Goal: Task Accomplishment & Management: Manage account settings

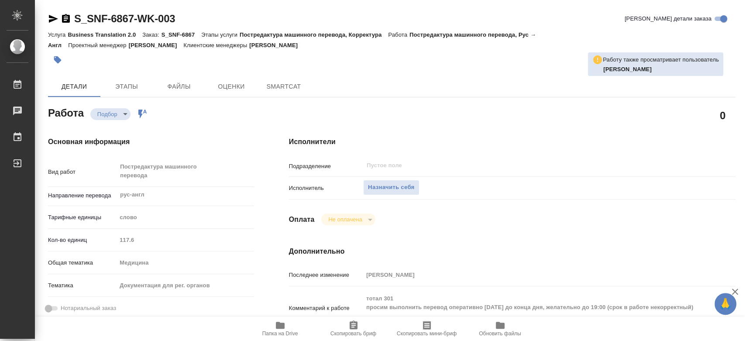
type textarea "x"
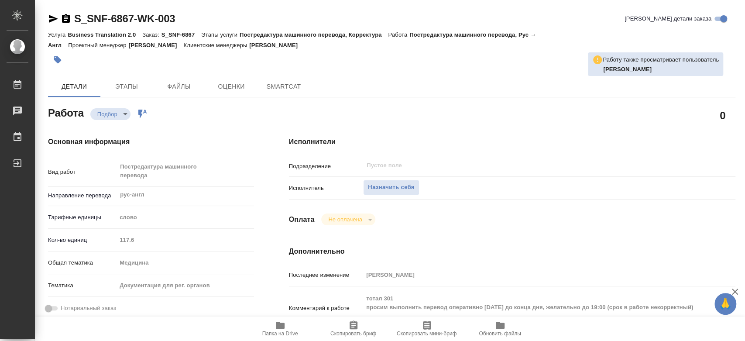
type textarea "x"
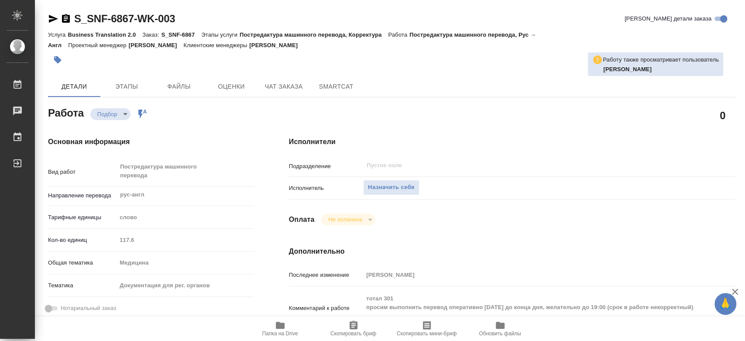
type textarea "x"
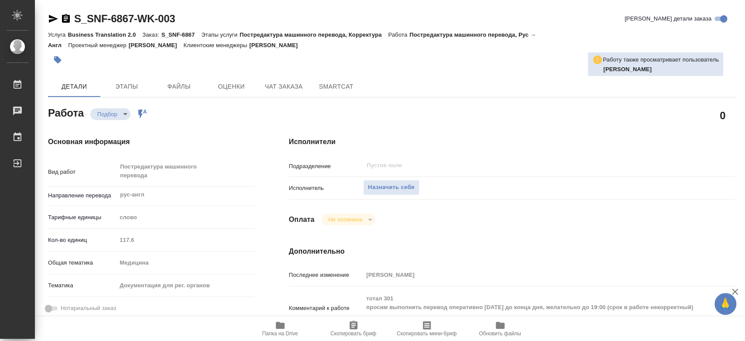
scroll to position [48, 0]
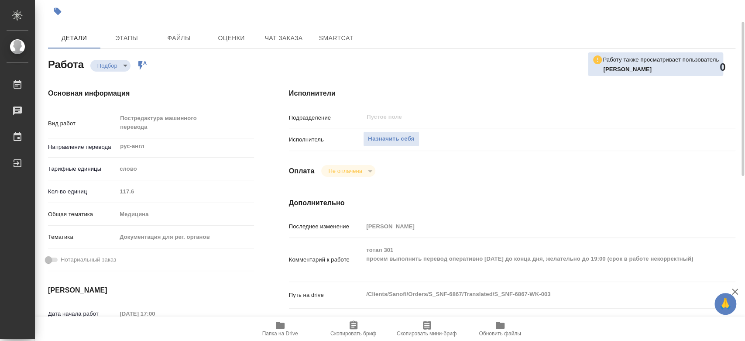
type textarea "x"
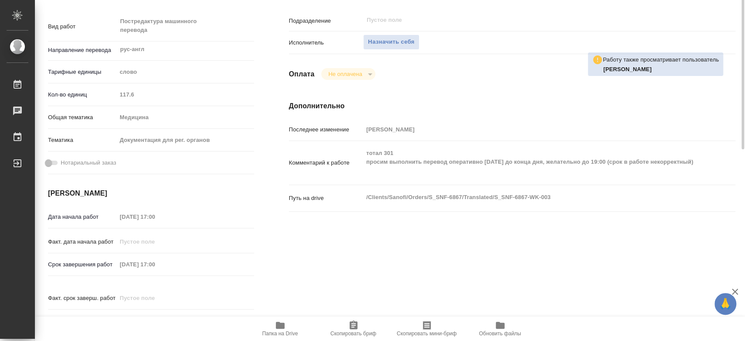
scroll to position [97, 0]
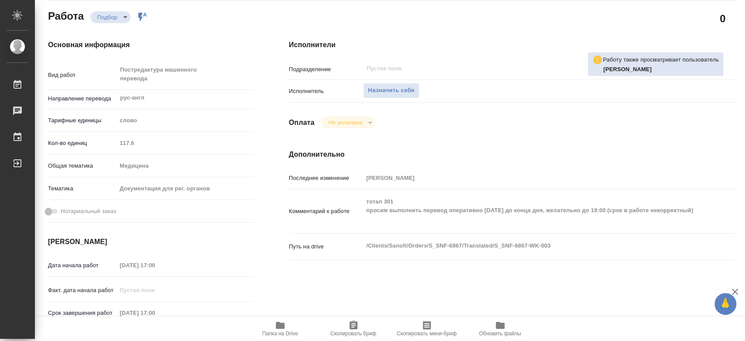
type textarea "x"
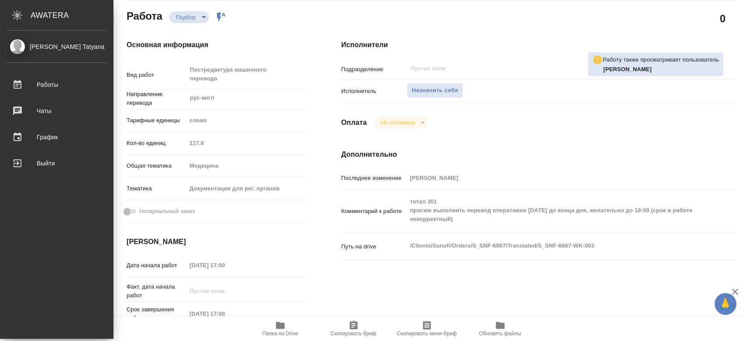
type textarea "x"
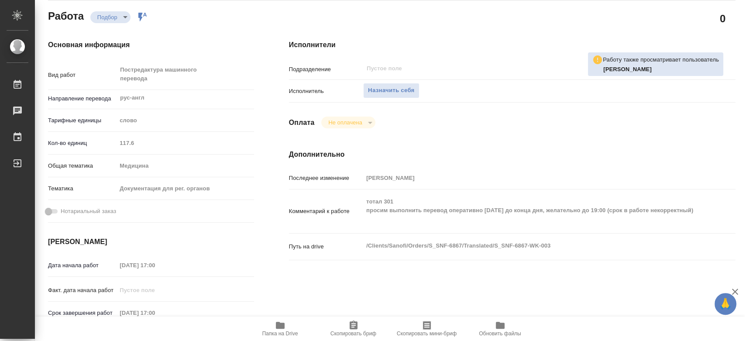
click at [273, 333] on span "Папка на Drive" at bounding box center [280, 333] width 36 height 6
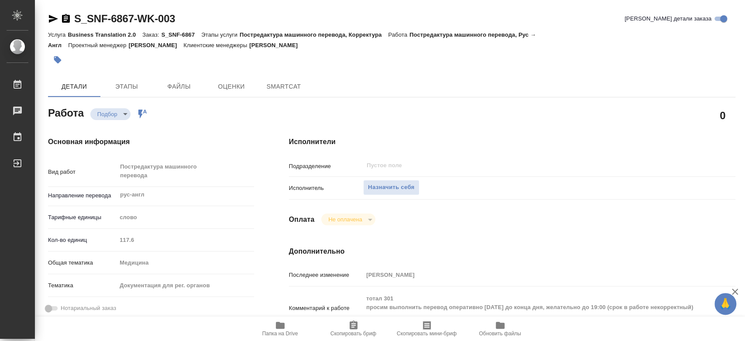
type textarea "x"
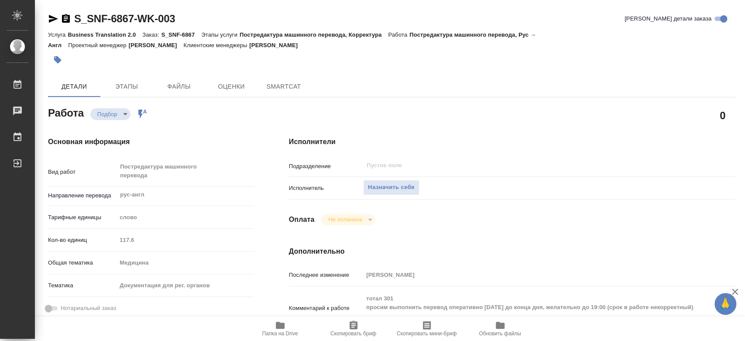
type textarea "x"
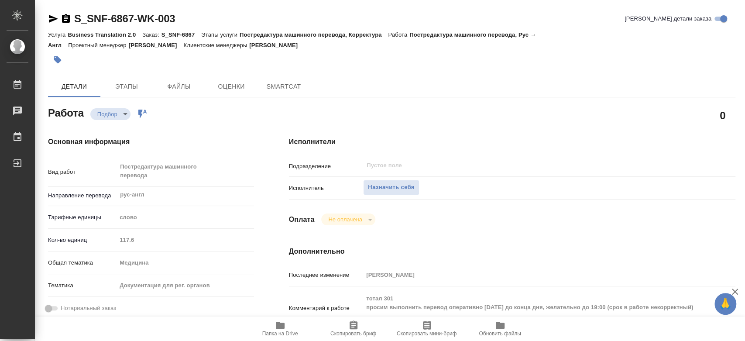
type textarea "x"
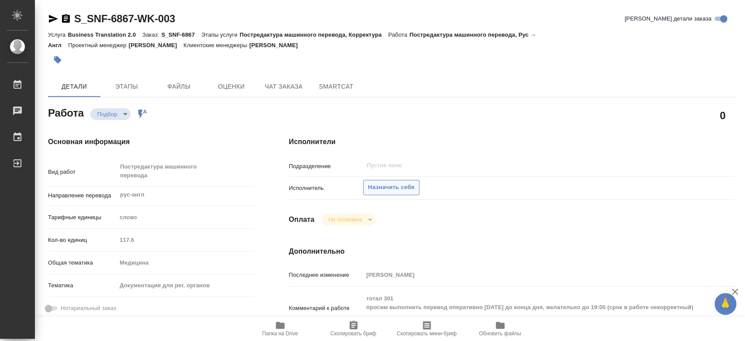
type textarea "x"
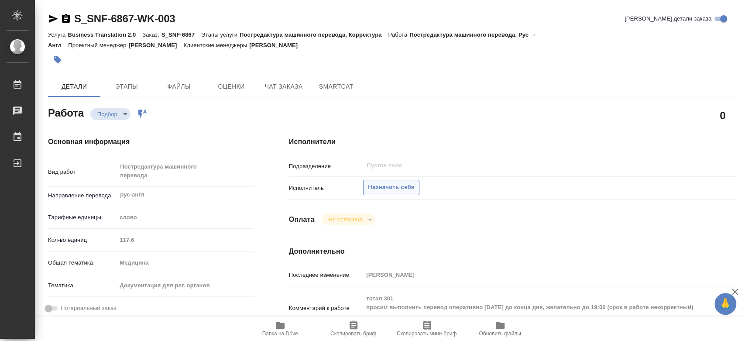
click at [417, 186] on button "Назначить себя" at bounding box center [391, 187] width 56 height 15
type textarea "x"
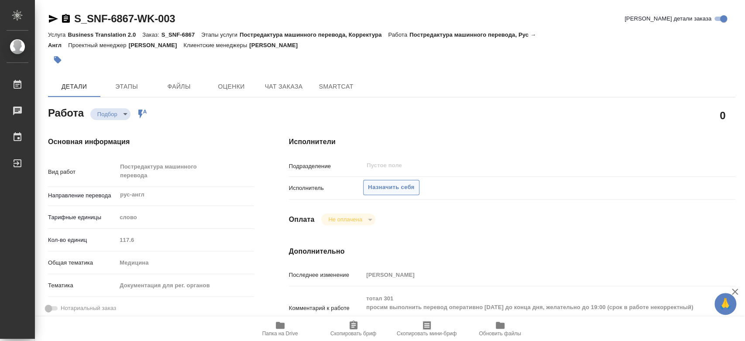
type textarea "x"
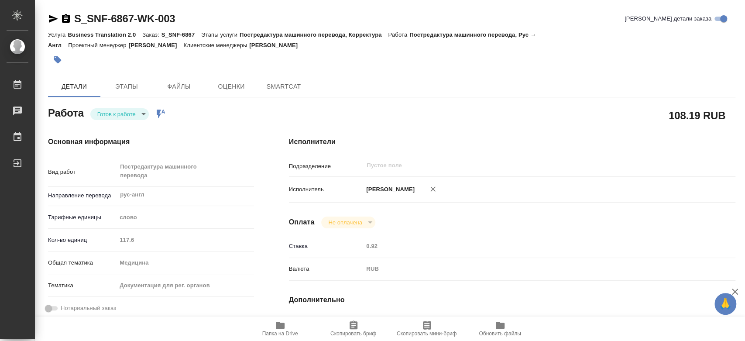
type textarea "x"
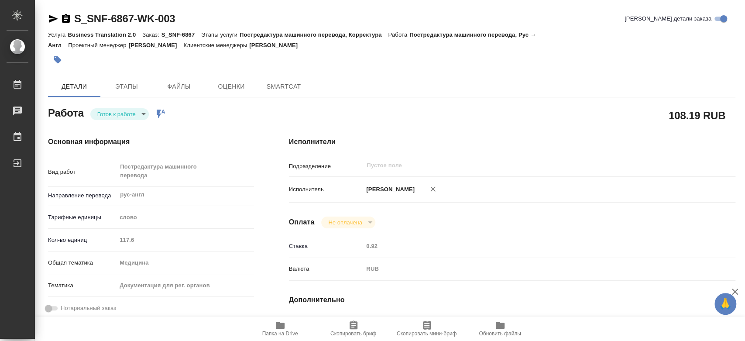
type textarea "x"
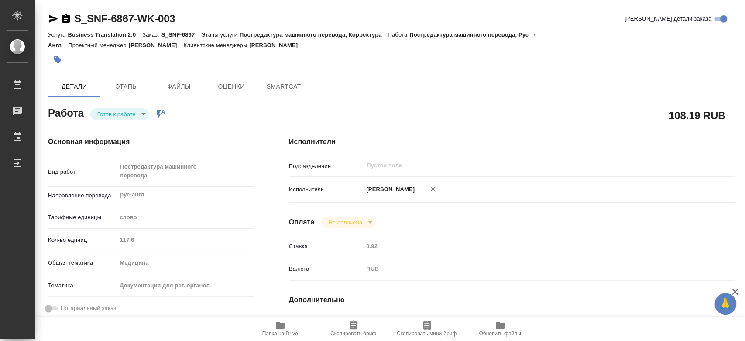
type textarea "x"
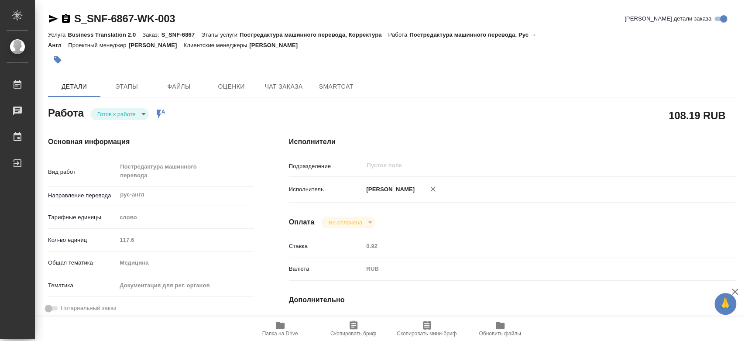
type textarea "x"
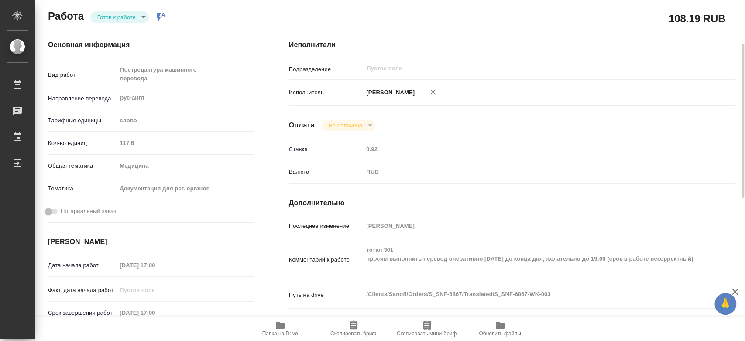
type textarea "x"
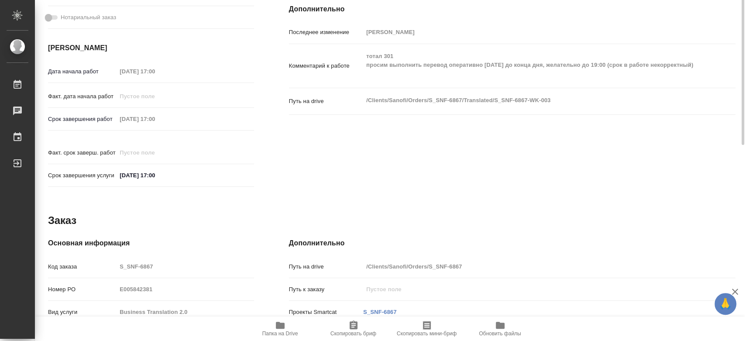
scroll to position [97, 0]
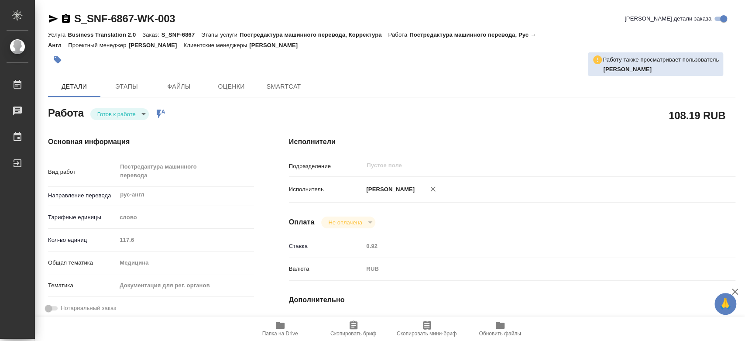
type textarea "x"
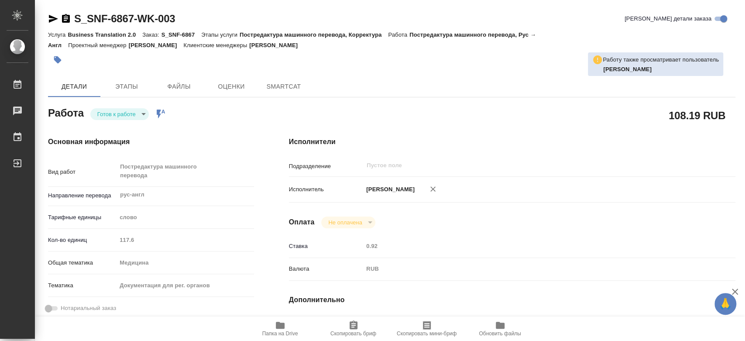
type textarea "x"
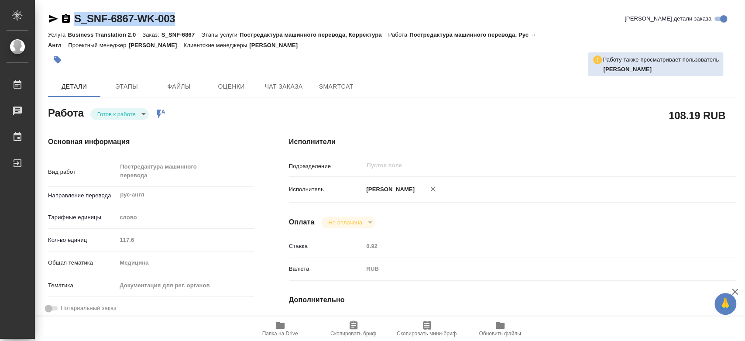
type textarea "x"
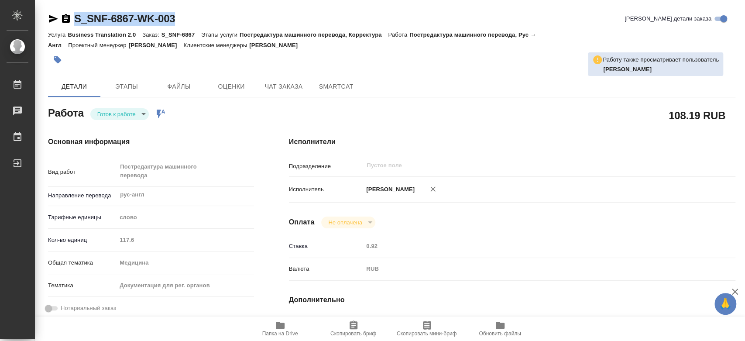
drag, startPoint x: 190, startPoint y: 17, endPoint x: 64, endPoint y: 17, distance: 125.7
click at [64, 17] on div "S_SNF-6867-WK-003 Кратко детали заказа" at bounding box center [391, 19] width 687 height 14
copy link "S_SNF-6867-WK-003"
type textarea "x"
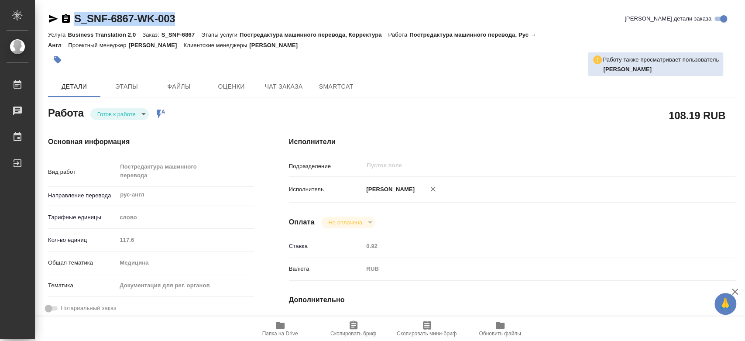
type textarea "x"
copy link "S_SNF-6867-WK-003"
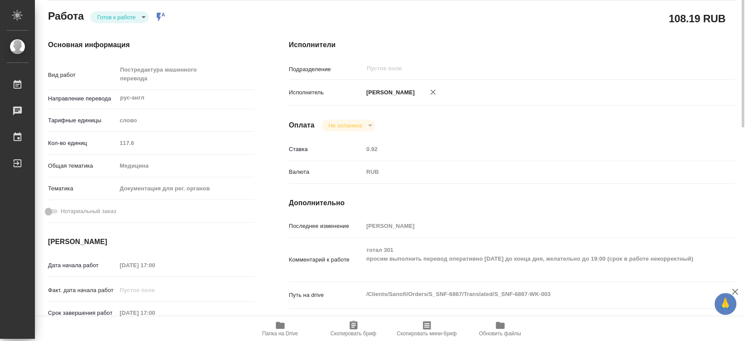
scroll to position [48, 0]
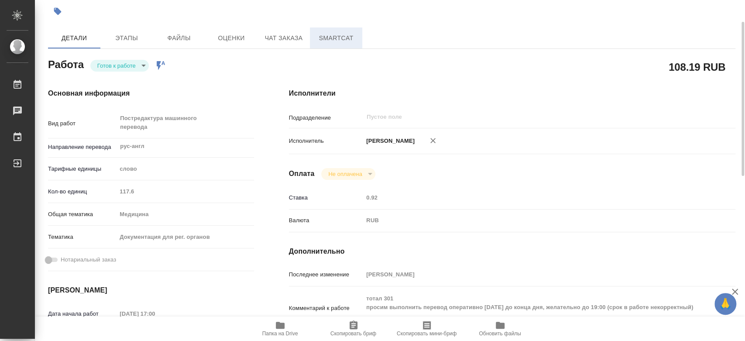
click at [331, 36] on span "SmartCat" at bounding box center [336, 38] width 42 height 11
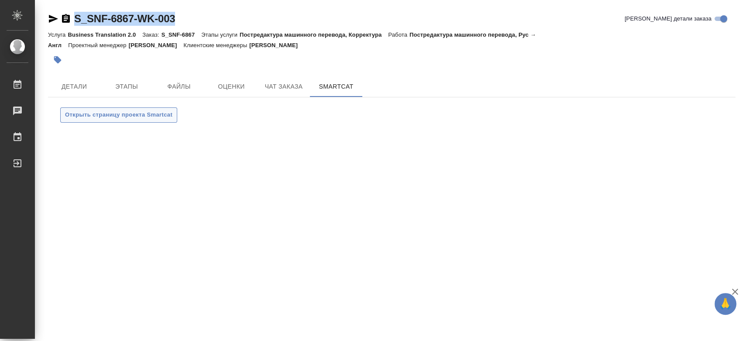
click at [129, 114] on span "Открыть страницу проекта Smartcat" at bounding box center [118, 115] width 107 height 10
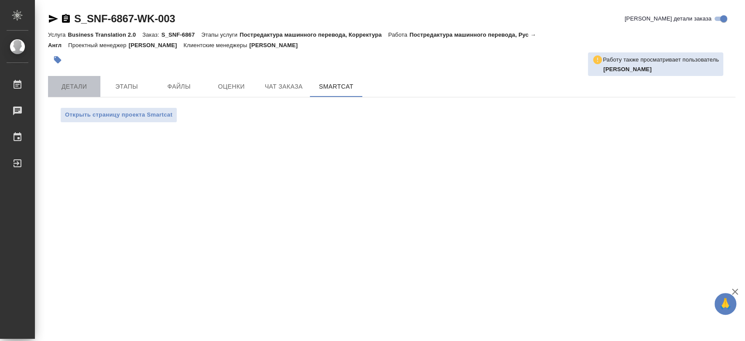
click at [86, 86] on span "Детали" at bounding box center [74, 86] width 42 height 11
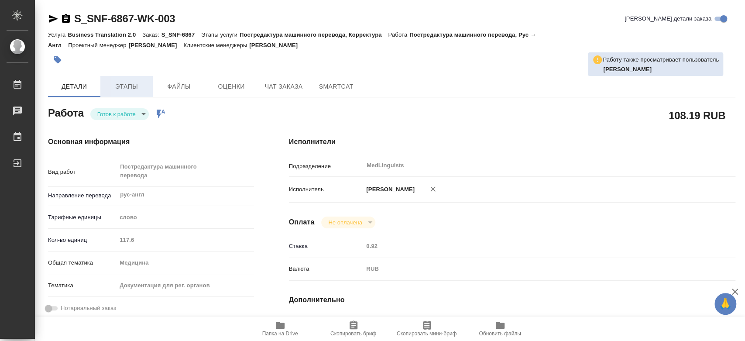
type textarea "x"
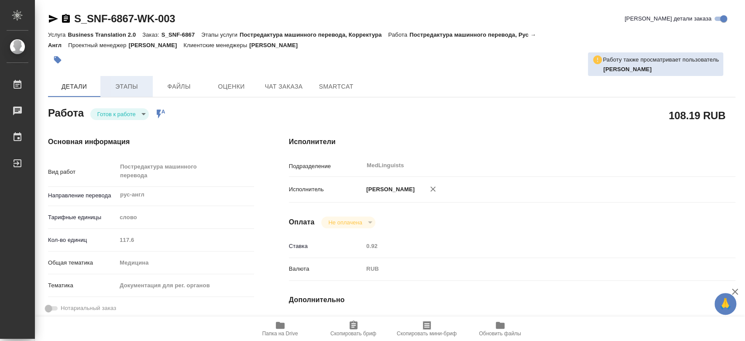
type textarea "x"
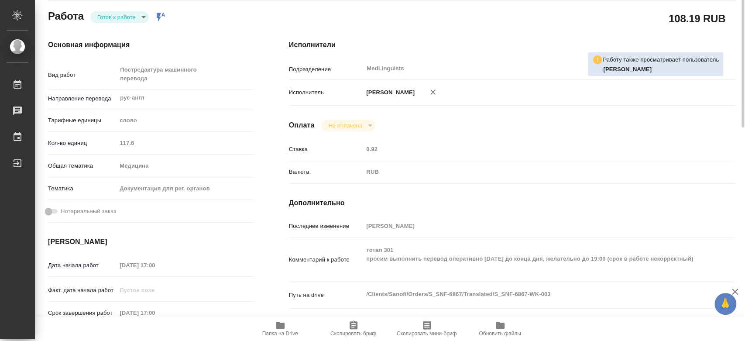
type textarea "x"
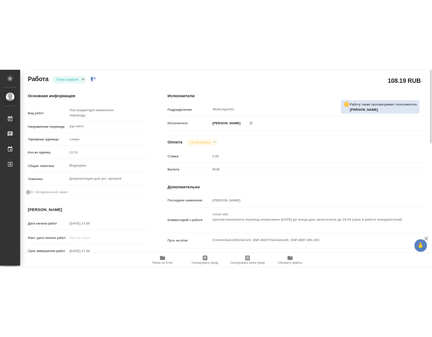
scroll to position [145, 0]
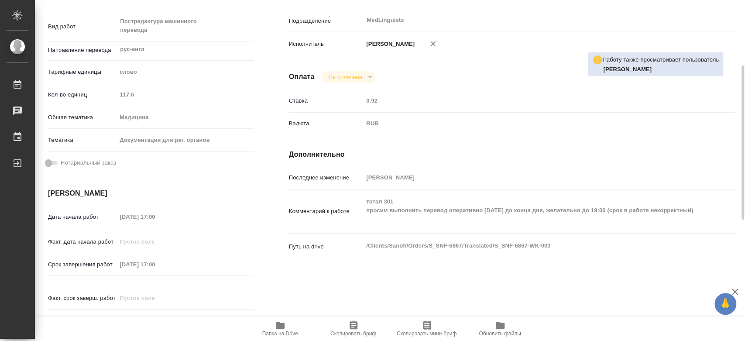
click at [282, 329] on icon "button" at bounding box center [280, 325] width 9 height 7
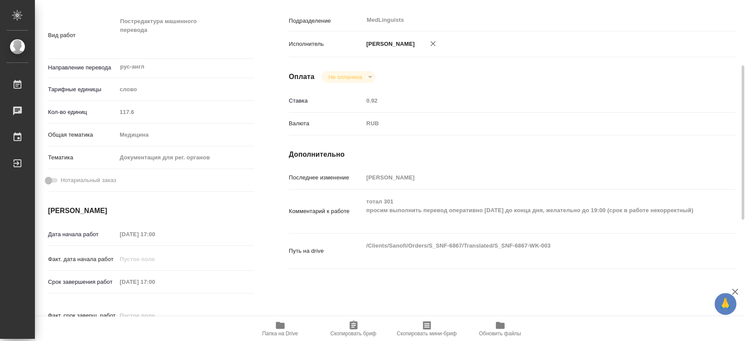
type textarea "x"
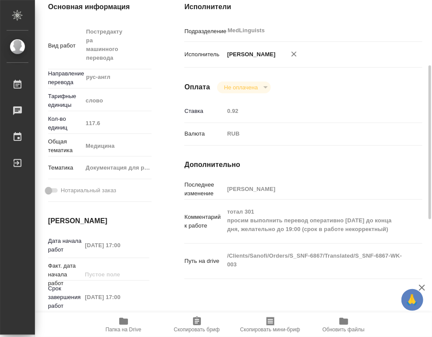
type textarea "x"
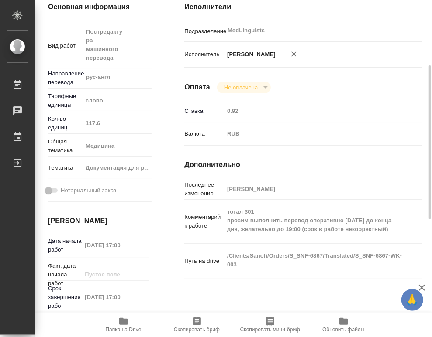
scroll to position [0, 0]
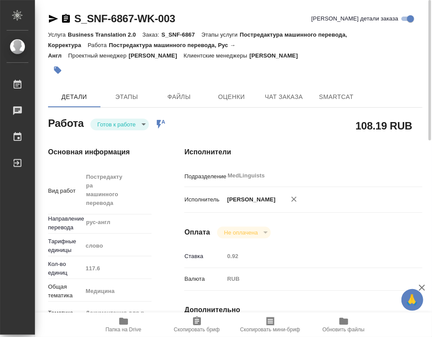
click at [140, 124] on body "🙏 .cls-1 fill:#fff; AWATERA Chernyayeva Tatyana Работы 0 Чаты График Выйти S_SN…" at bounding box center [216, 168] width 432 height 337
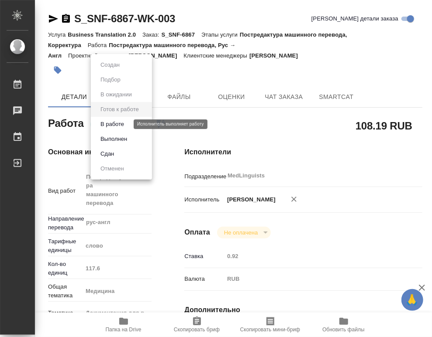
click at [116, 120] on button "В работе" at bounding box center [112, 125] width 29 height 10
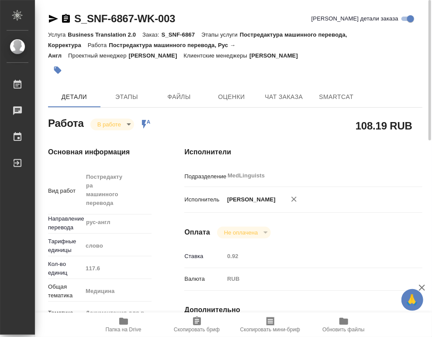
type textarea "x"
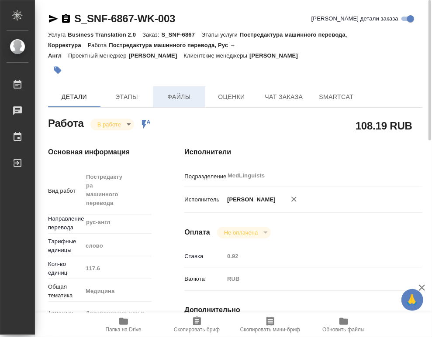
click at [172, 95] on span "Файлы" at bounding box center [179, 97] width 42 height 11
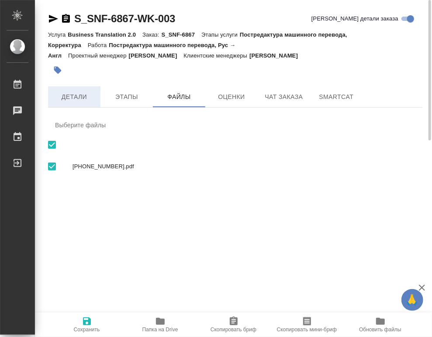
click at [70, 97] on span "Детали" at bounding box center [74, 97] width 42 height 11
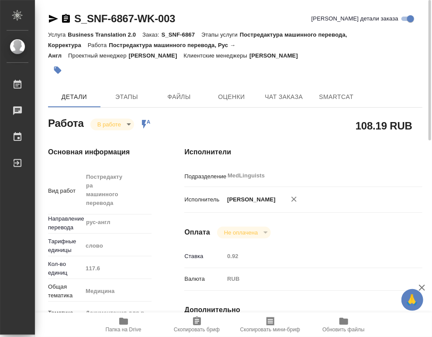
type textarea "x"
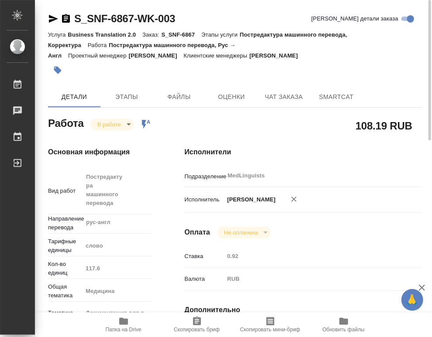
type textarea "x"
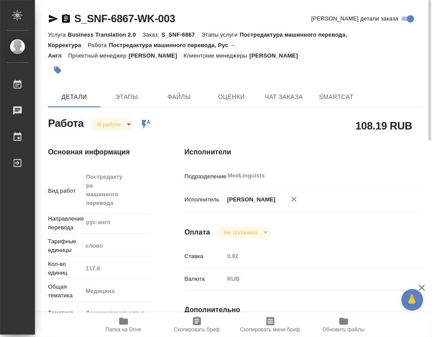
type textarea "x"
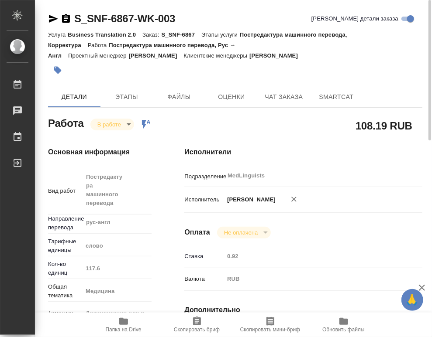
click at [134, 329] on span "Папка на Drive" at bounding box center [124, 330] width 36 height 6
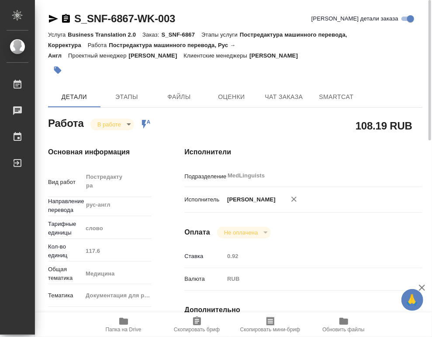
type textarea "x"
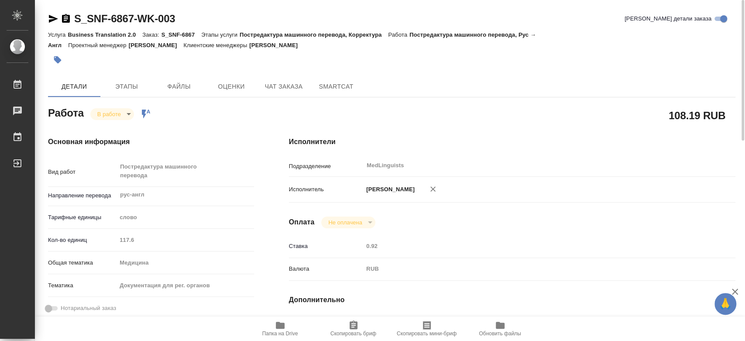
type textarea "x"
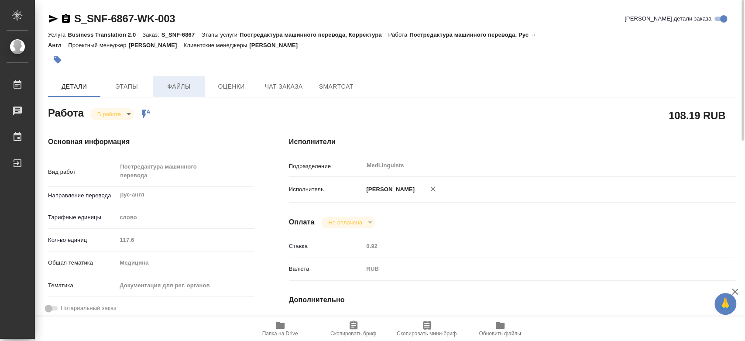
click at [177, 90] on span "Файлы" at bounding box center [179, 86] width 42 height 11
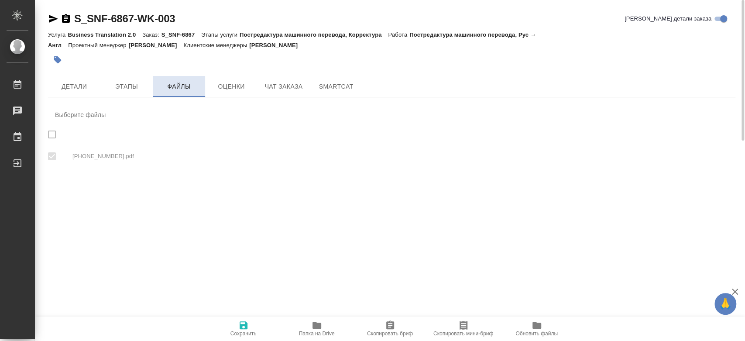
checkbox input "true"
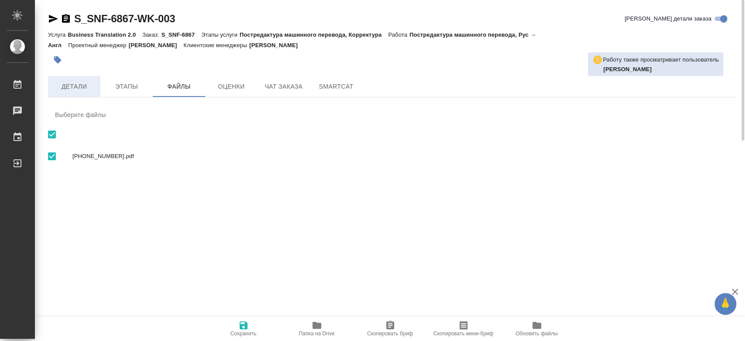
click at [90, 89] on span "Детали" at bounding box center [74, 86] width 42 height 11
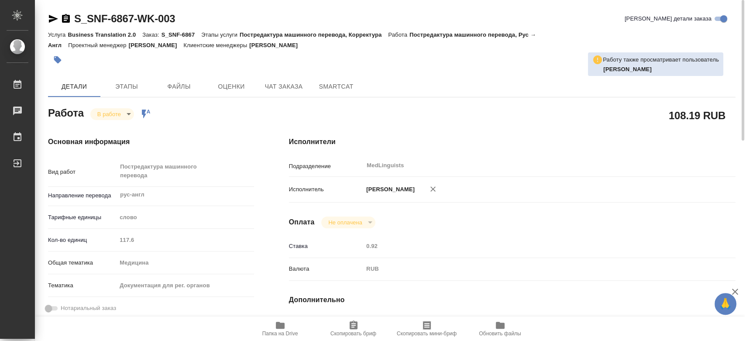
type textarea "x"
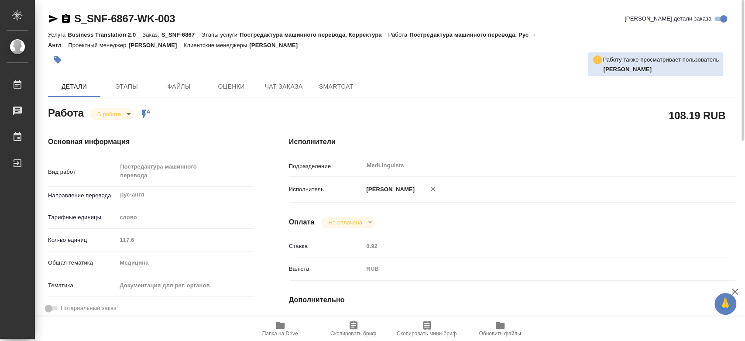
type textarea "x"
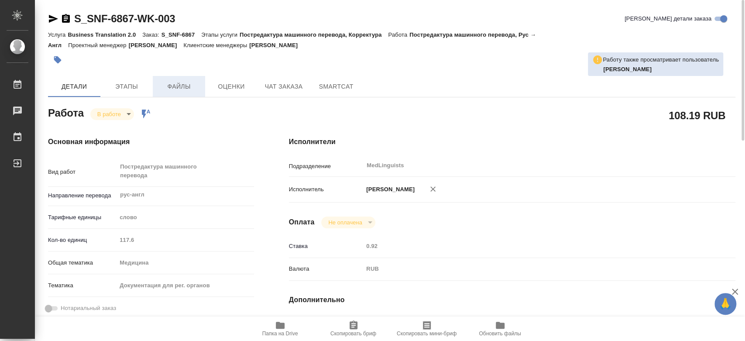
click at [175, 81] on span "Файлы" at bounding box center [179, 86] width 42 height 11
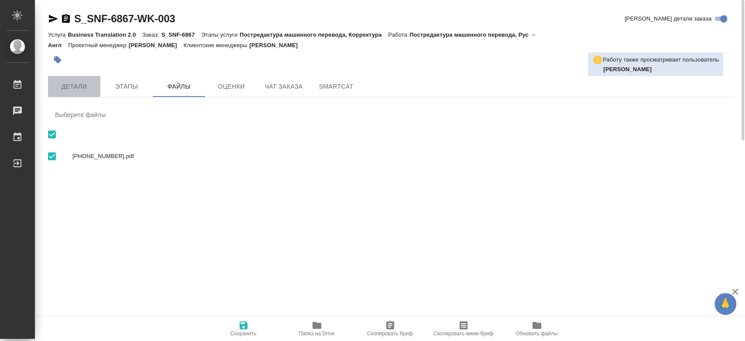
click at [59, 82] on span "Детали" at bounding box center [74, 86] width 42 height 11
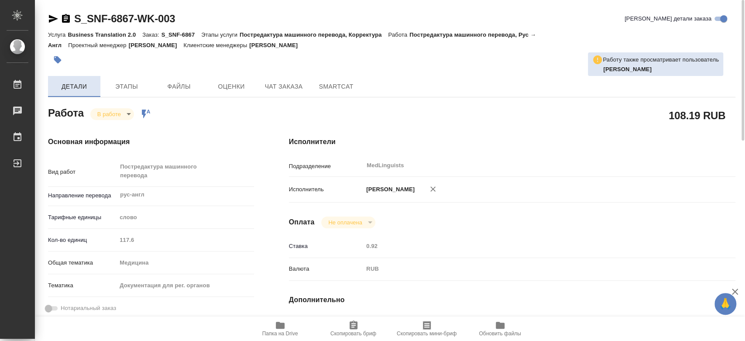
type textarea "x"
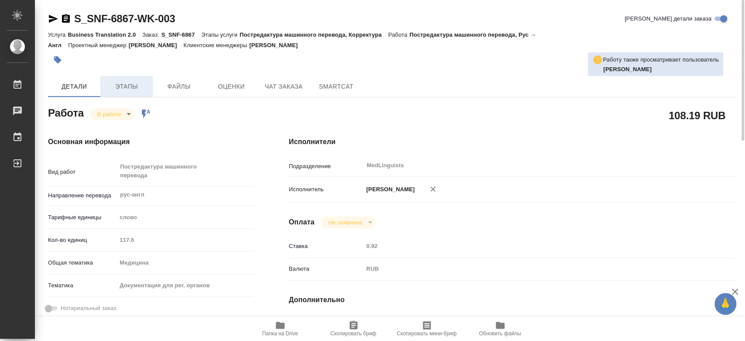
type textarea "x"
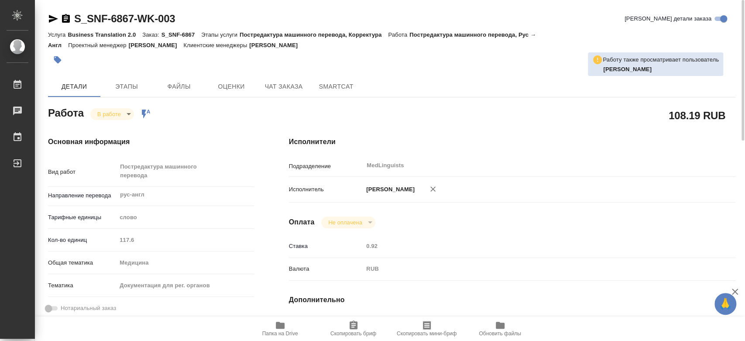
click at [111, 112] on body "🙏 .cls-1 fill:#fff; AWATERA Chernyayeva Tatyana Работы 0 Чаты График Выйти S_SN…" at bounding box center [372, 170] width 745 height 341
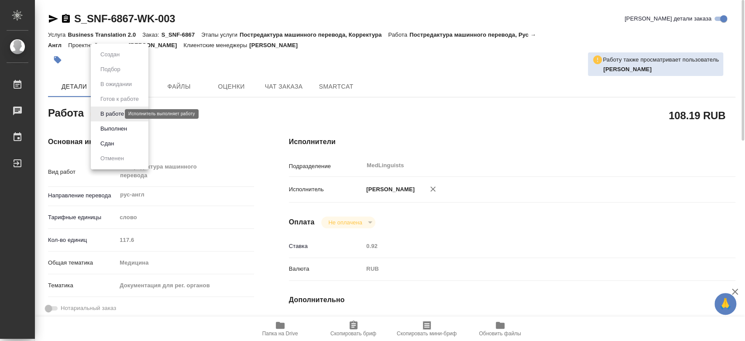
type textarea "x"
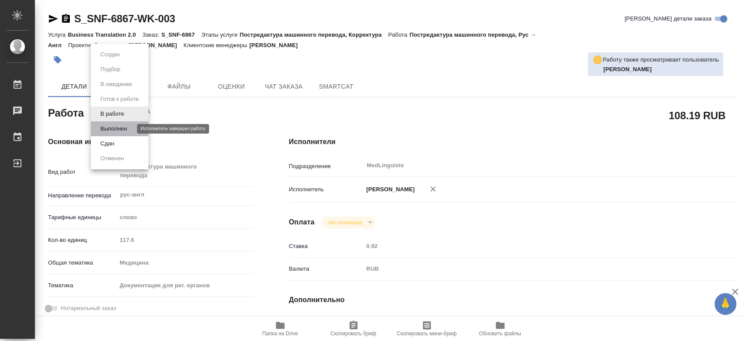
click at [114, 129] on button "Выполнен" at bounding box center [114, 129] width 32 height 10
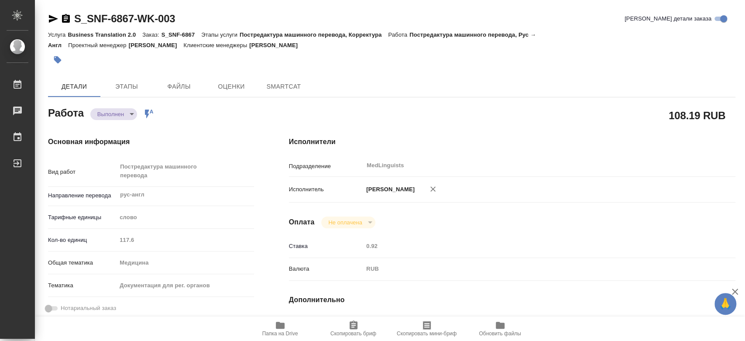
type textarea "x"
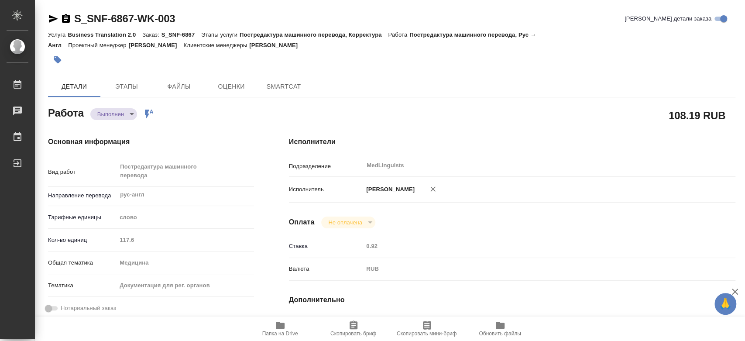
type textarea "x"
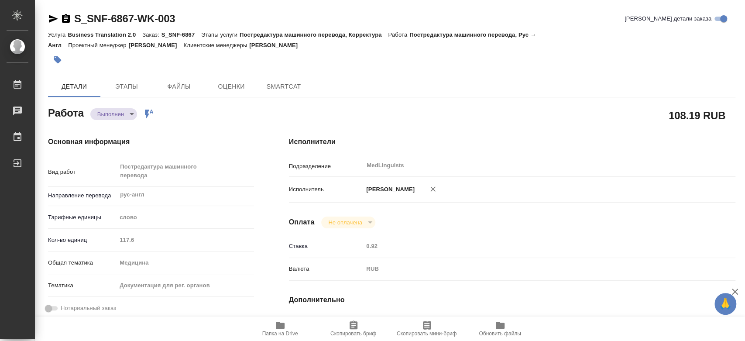
type textarea "x"
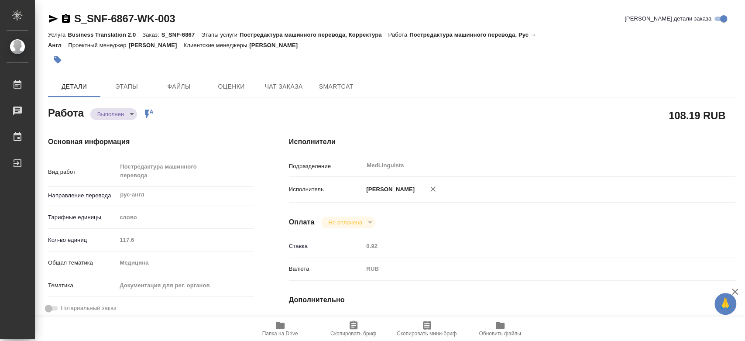
type textarea "x"
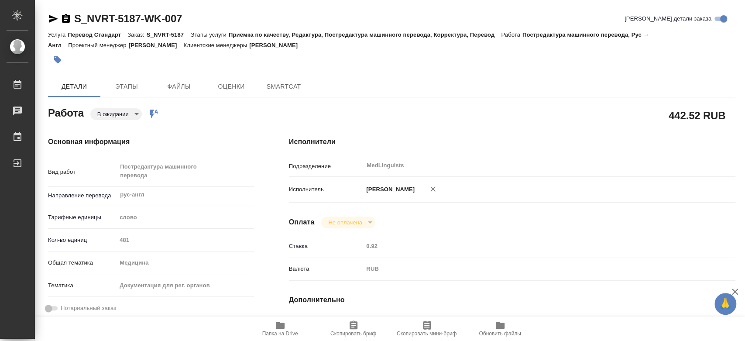
type textarea "x"
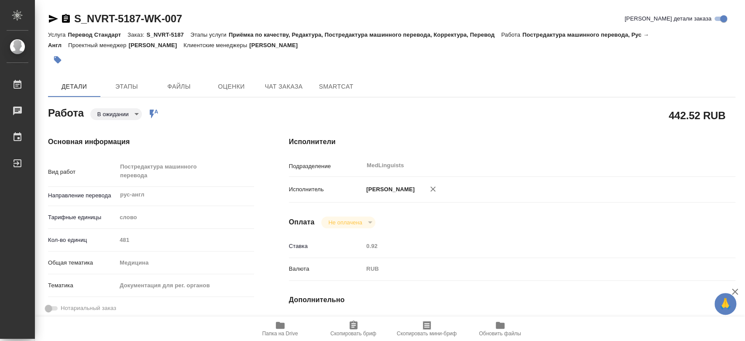
type textarea "x"
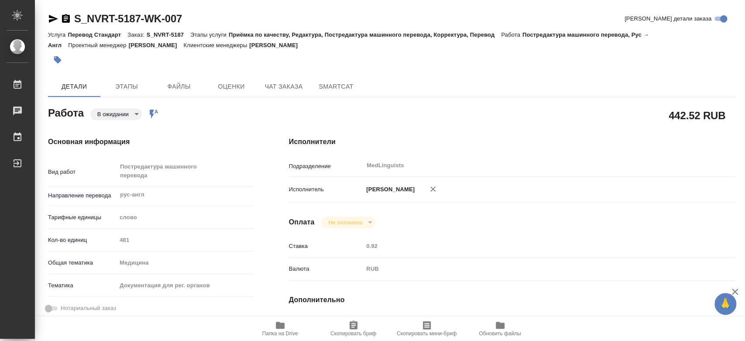
scroll to position [145, 0]
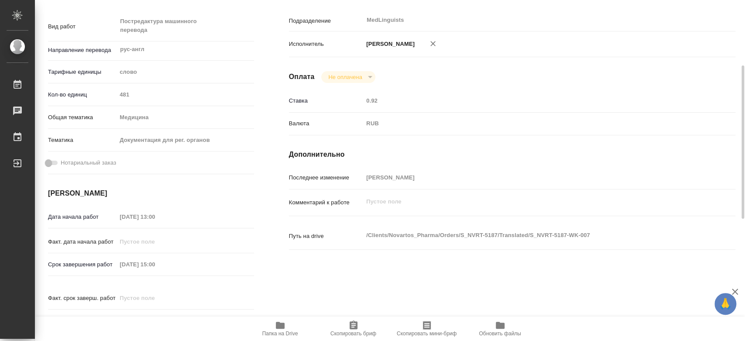
type textarea "x"
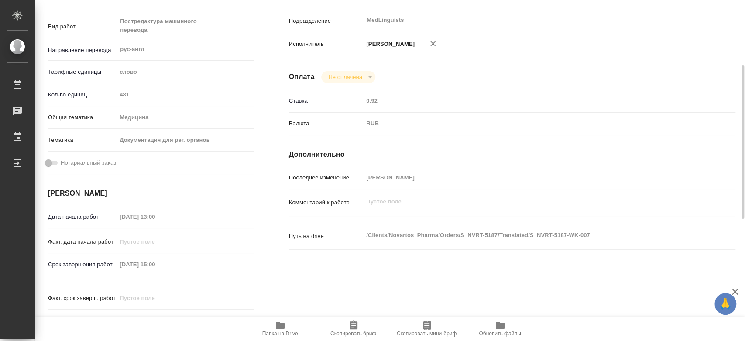
scroll to position [0, 0]
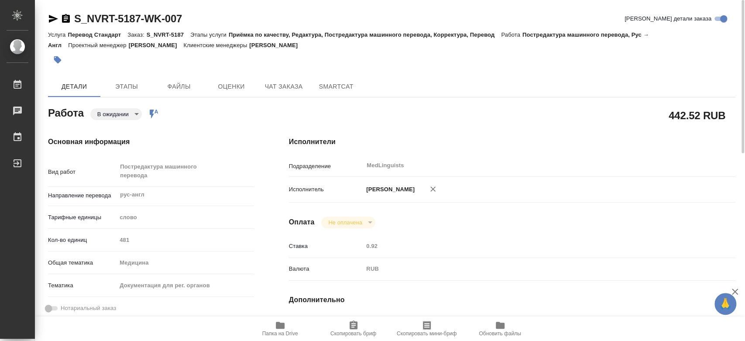
click at [127, 116] on body "🙏 .cls-1 fill:#fff; AWATERA Chernyayeva Tatyana Работы 0 Чаты График Выйти S_NV…" at bounding box center [372, 170] width 745 height 341
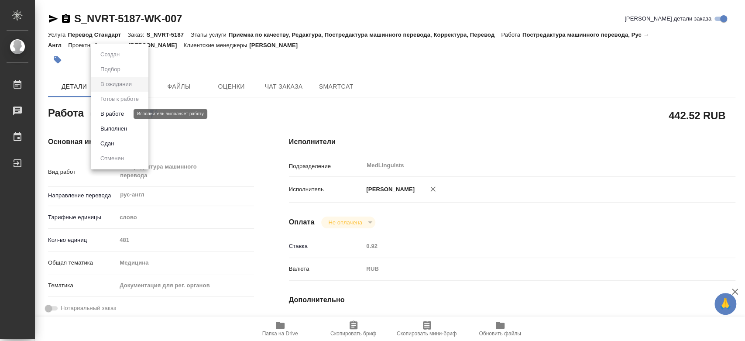
click at [125, 116] on button "В работе" at bounding box center [112, 114] width 29 height 10
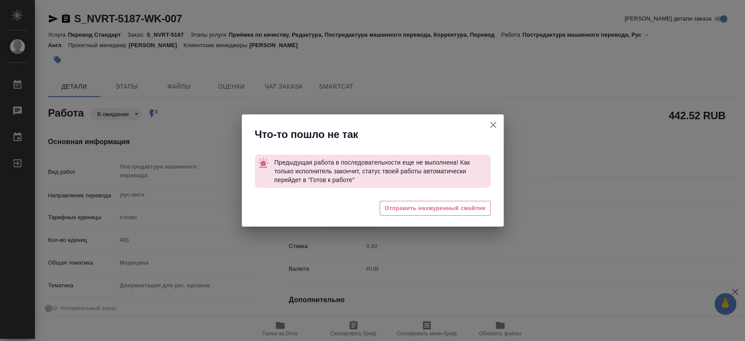
type textarea "x"
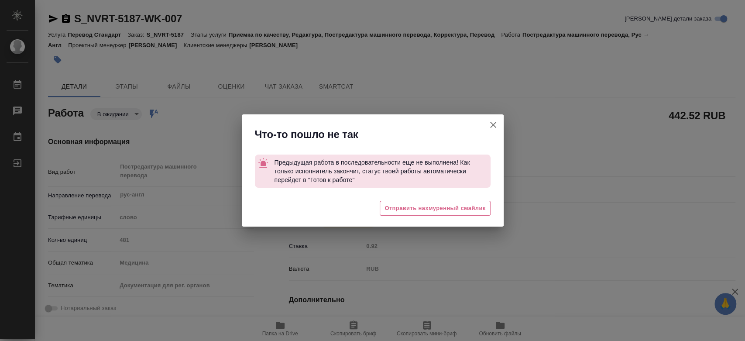
type textarea "x"
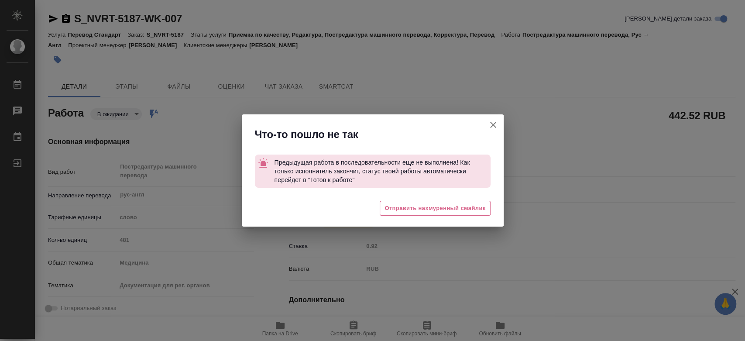
click at [495, 126] on icon "button" at bounding box center [493, 125] width 10 height 10
type textarea "x"
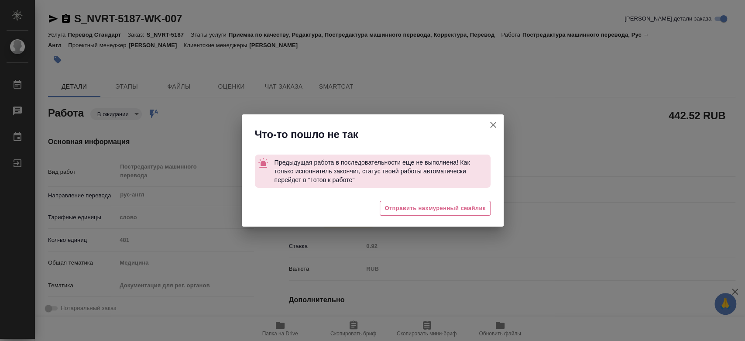
type textarea "x"
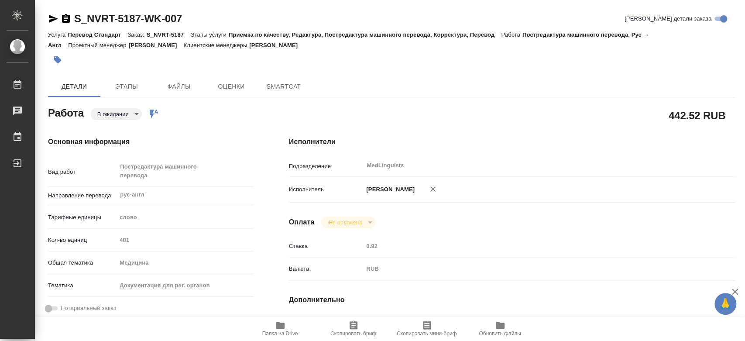
type textarea "x"
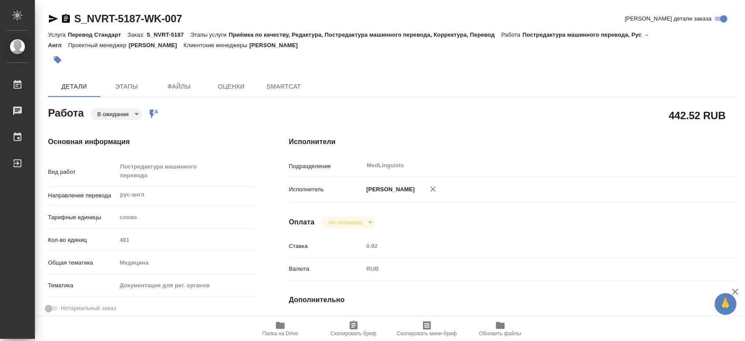
type textarea "x"
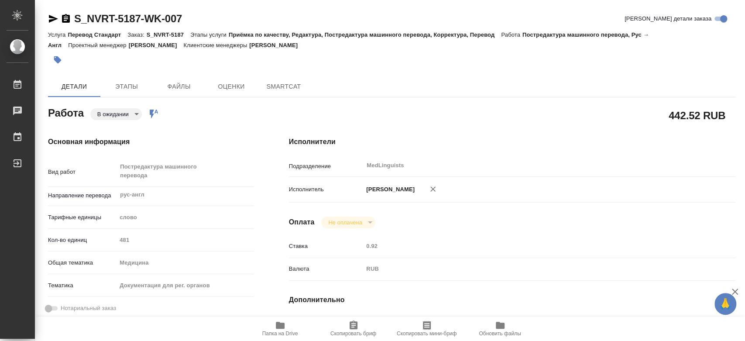
type textarea "x"
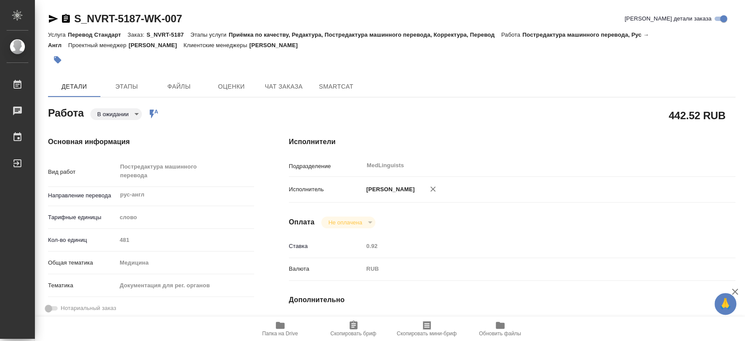
type textarea "x"
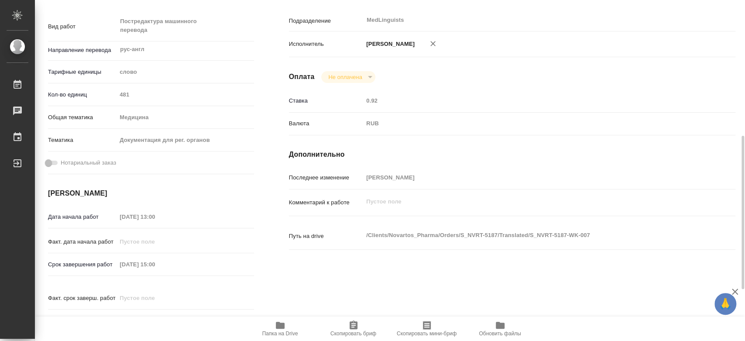
scroll to position [242, 0]
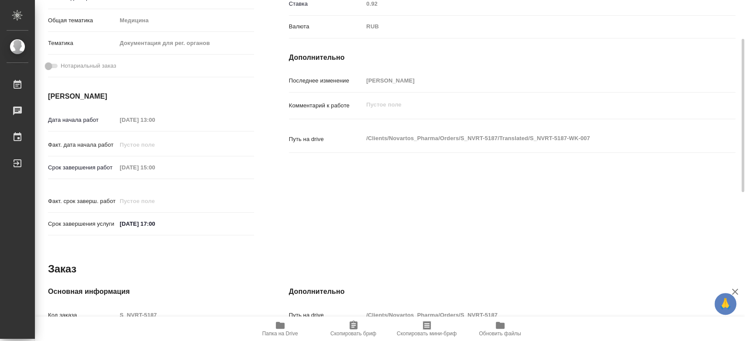
type textarea "x"
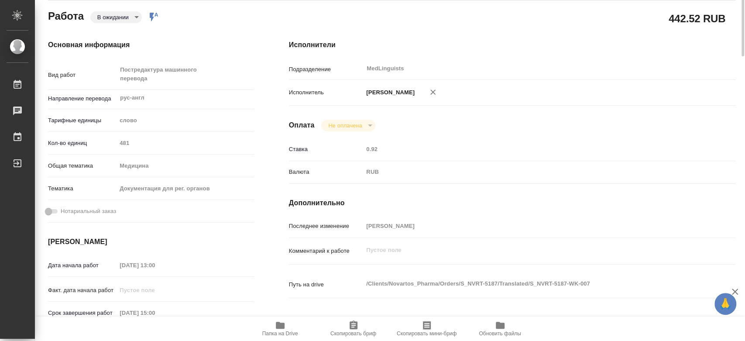
scroll to position [0, 0]
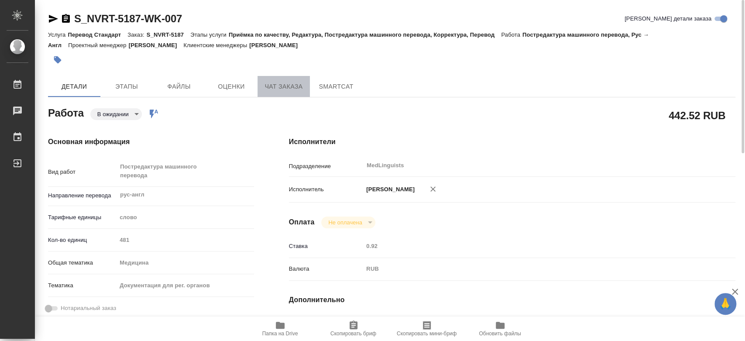
click at [264, 83] on span "Чат заказа" at bounding box center [284, 86] width 42 height 11
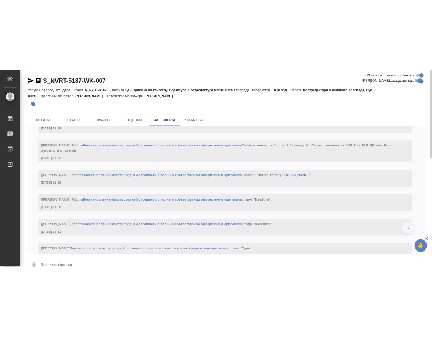
scroll to position [2640, 0]
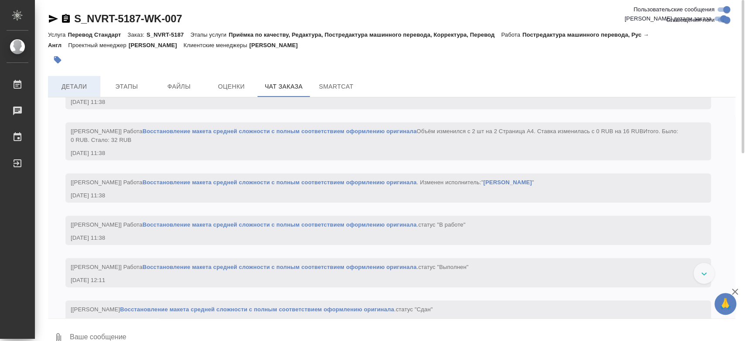
click at [71, 92] on button "Детали" at bounding box center [74, 86] width 52 height 21
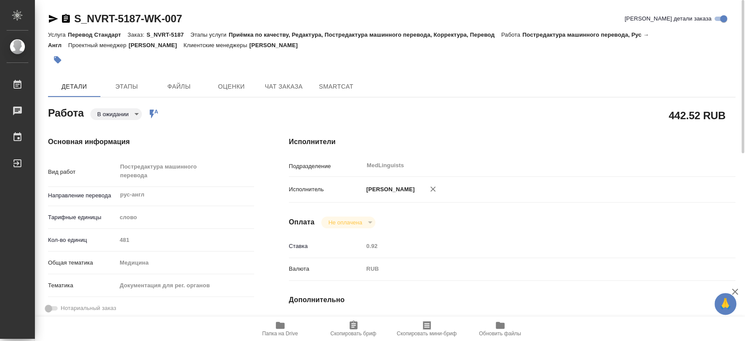
type textarea "x"
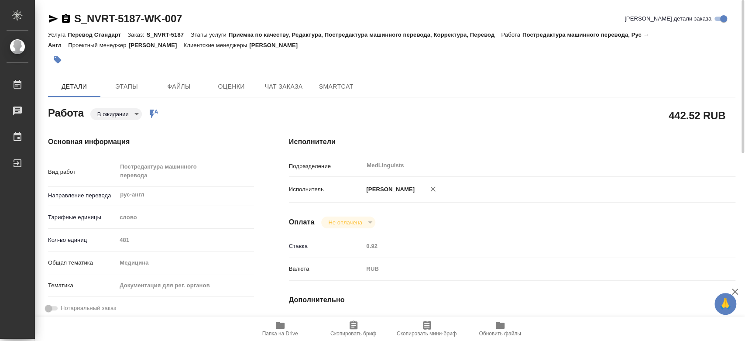
type textarea "x"
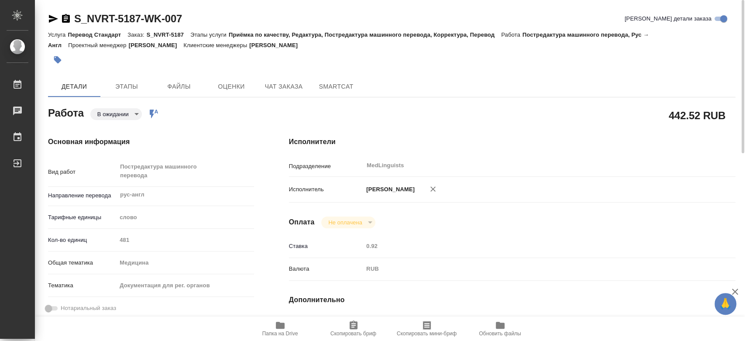
type textarea "x"
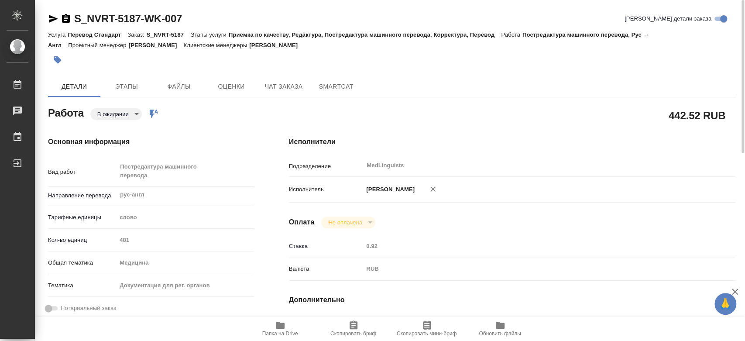
click at [291, 329] on span "Папка на Drive" at bounding box center [280, 328] width 63 height 17
type textarea "x"
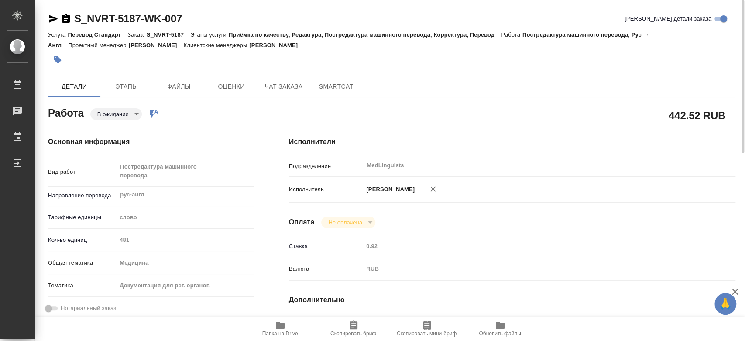
type textarea "x"
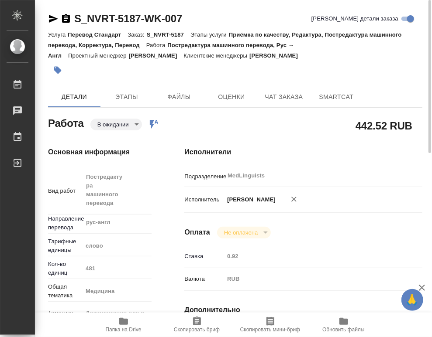
type textarea "x"
